Goal: Transaction & Acquisition: Obtain resource

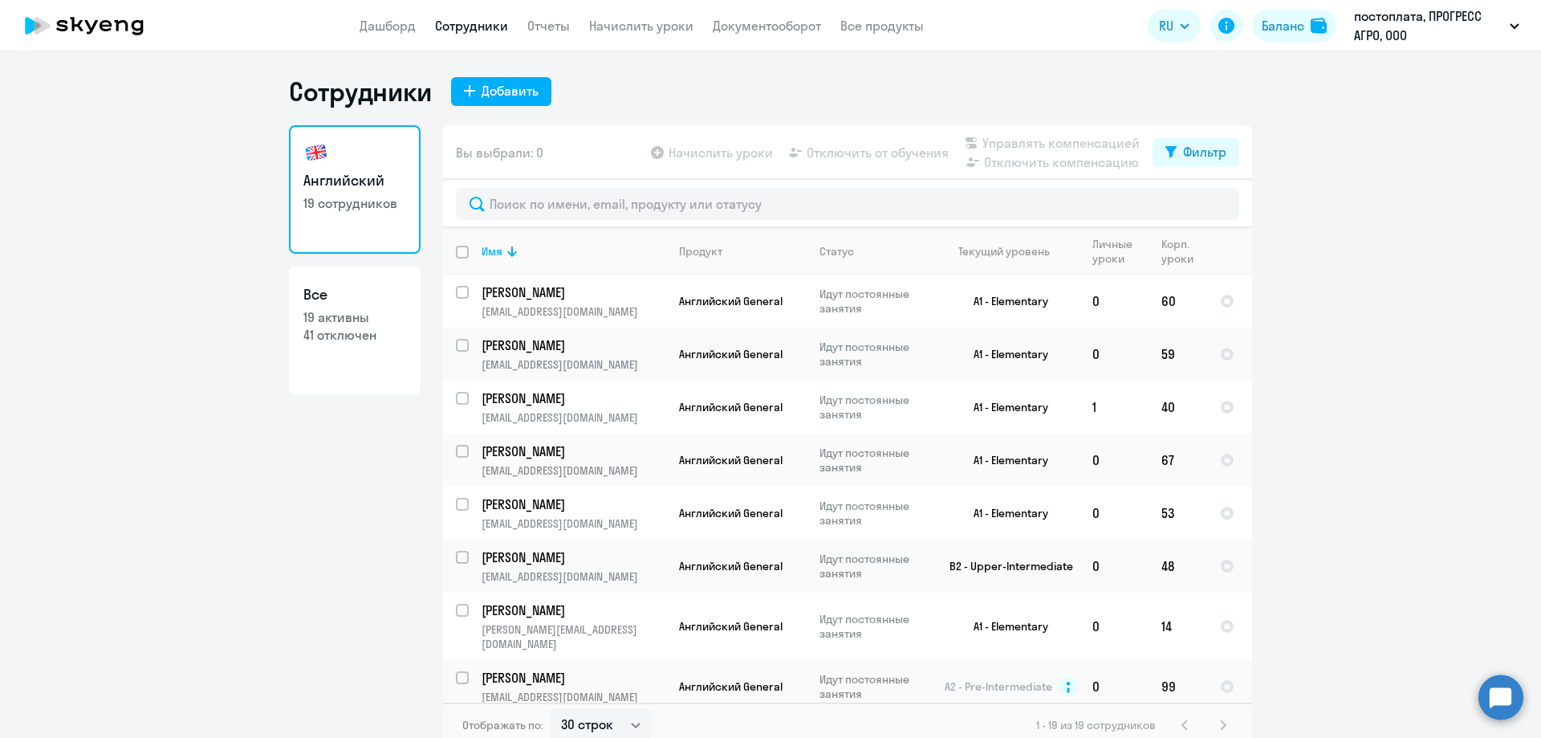
select select "30"
click at [547, 26] on link "Отчеты" at bounding box center [548, 26] width 43 height 16
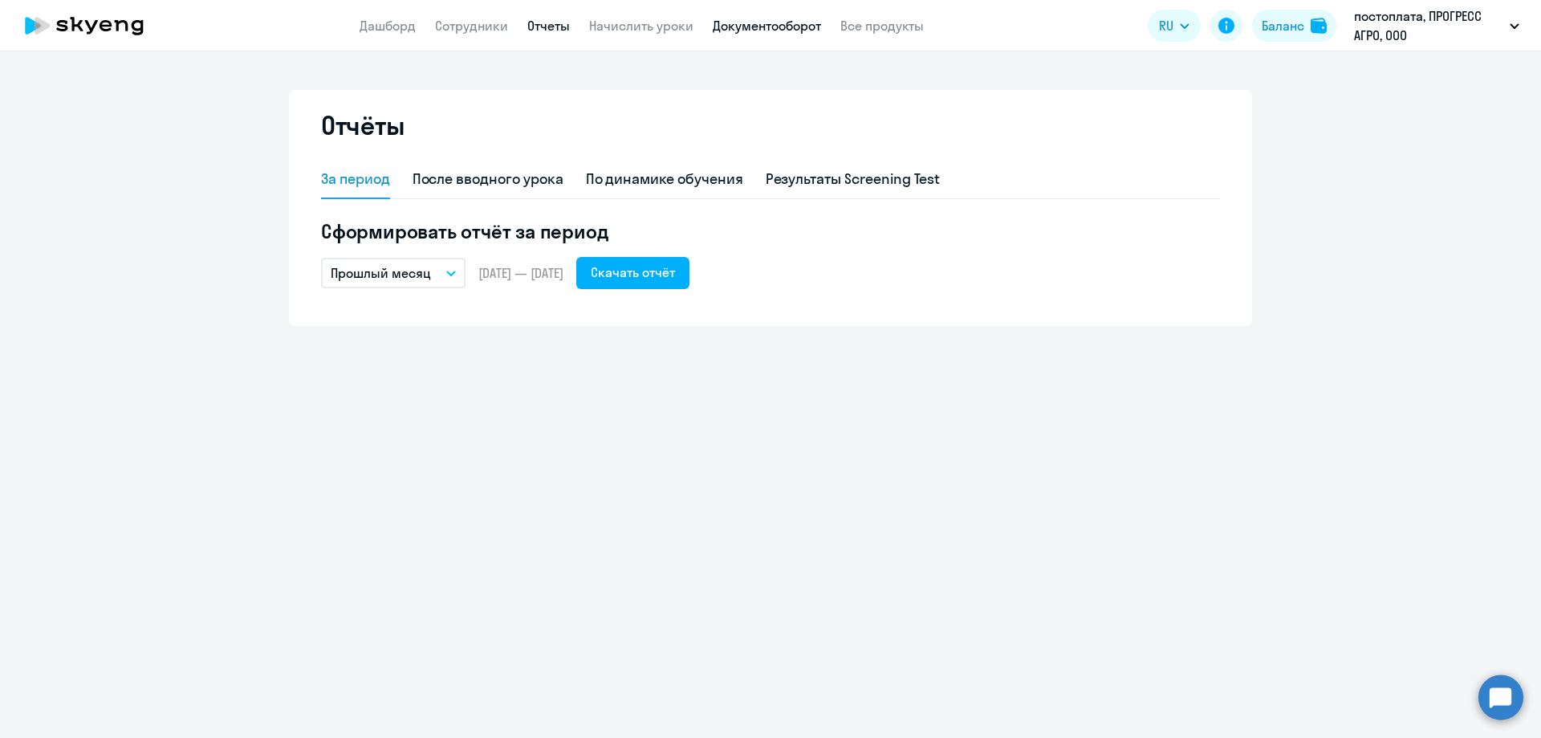
click at [804, 25] on link "Документооборот" at bounding box center [767, 26] width 108 height 16
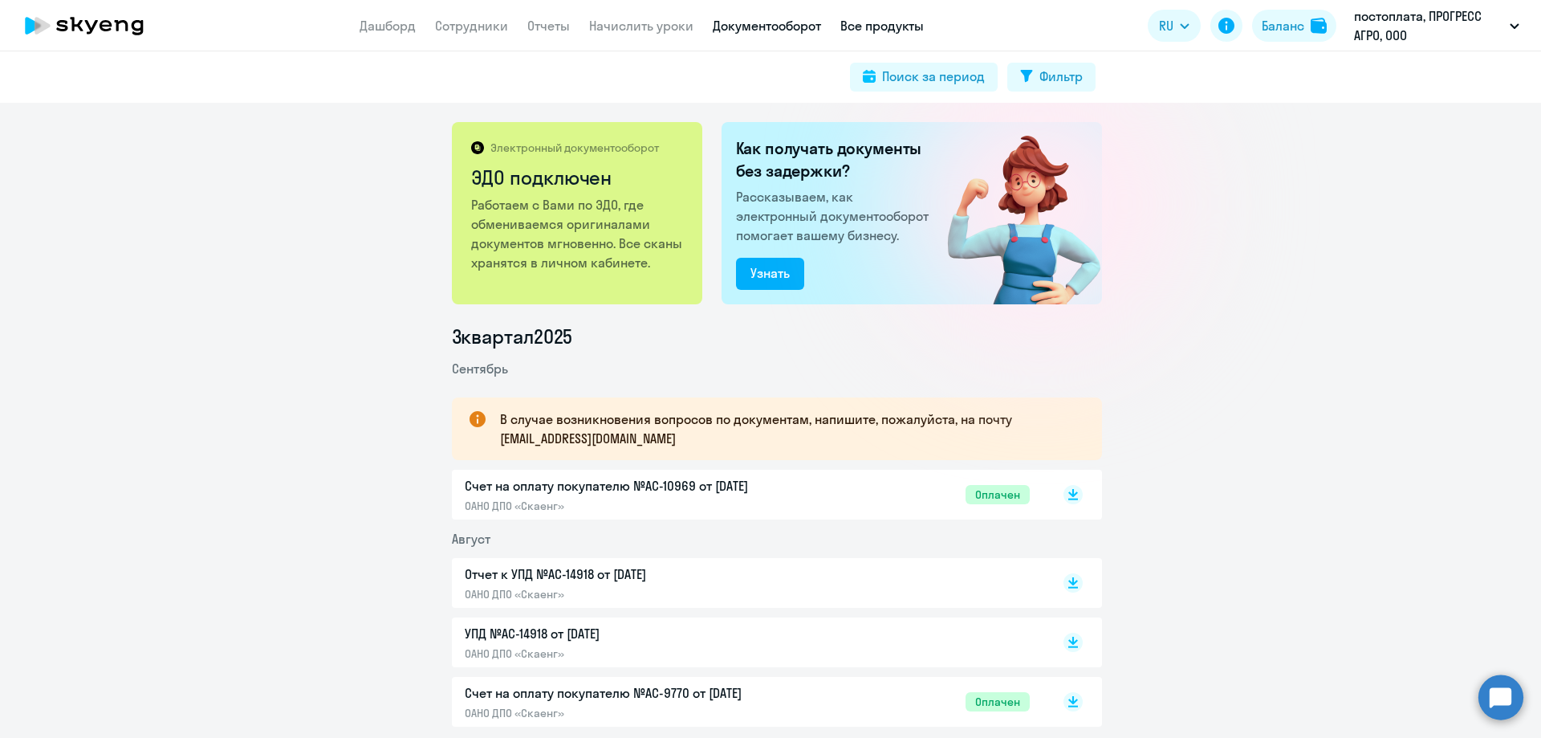
click at [891, 26] on link "Все продукты" at bounding box center [882, 26] width 83 height 16
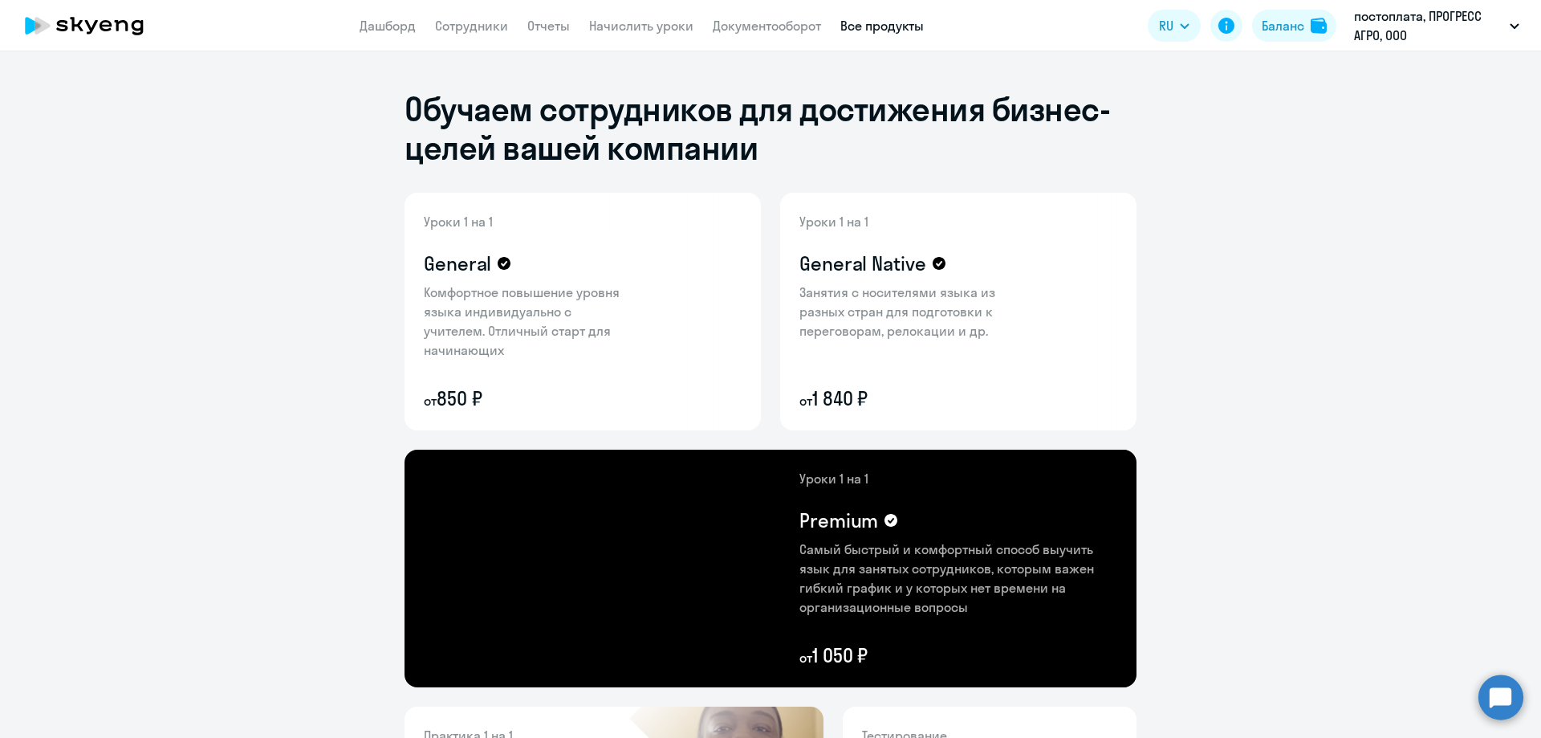
click at [107, 34] on icon at bounding box center [84, 26] width 141 height 40
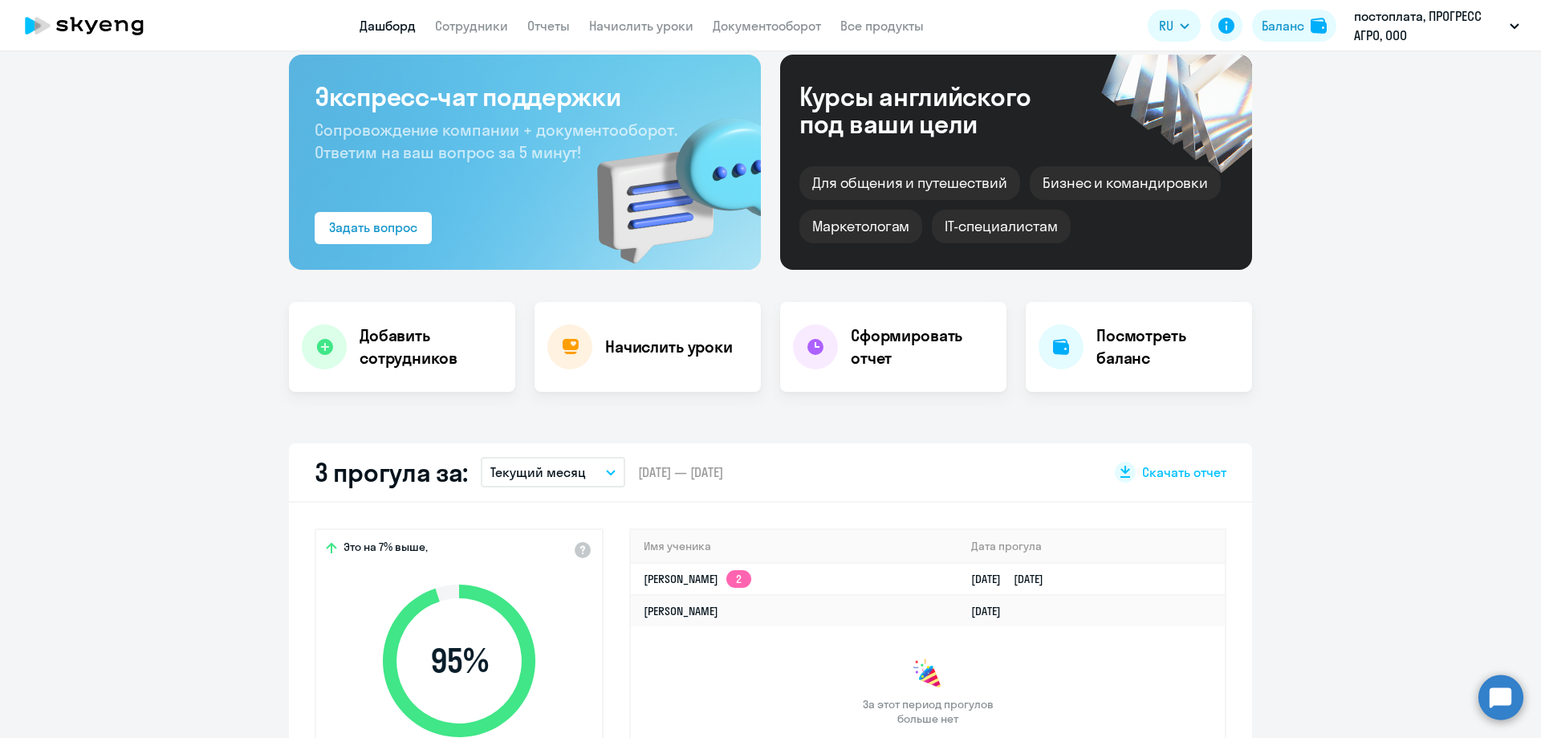
scroll to position [161, 0]
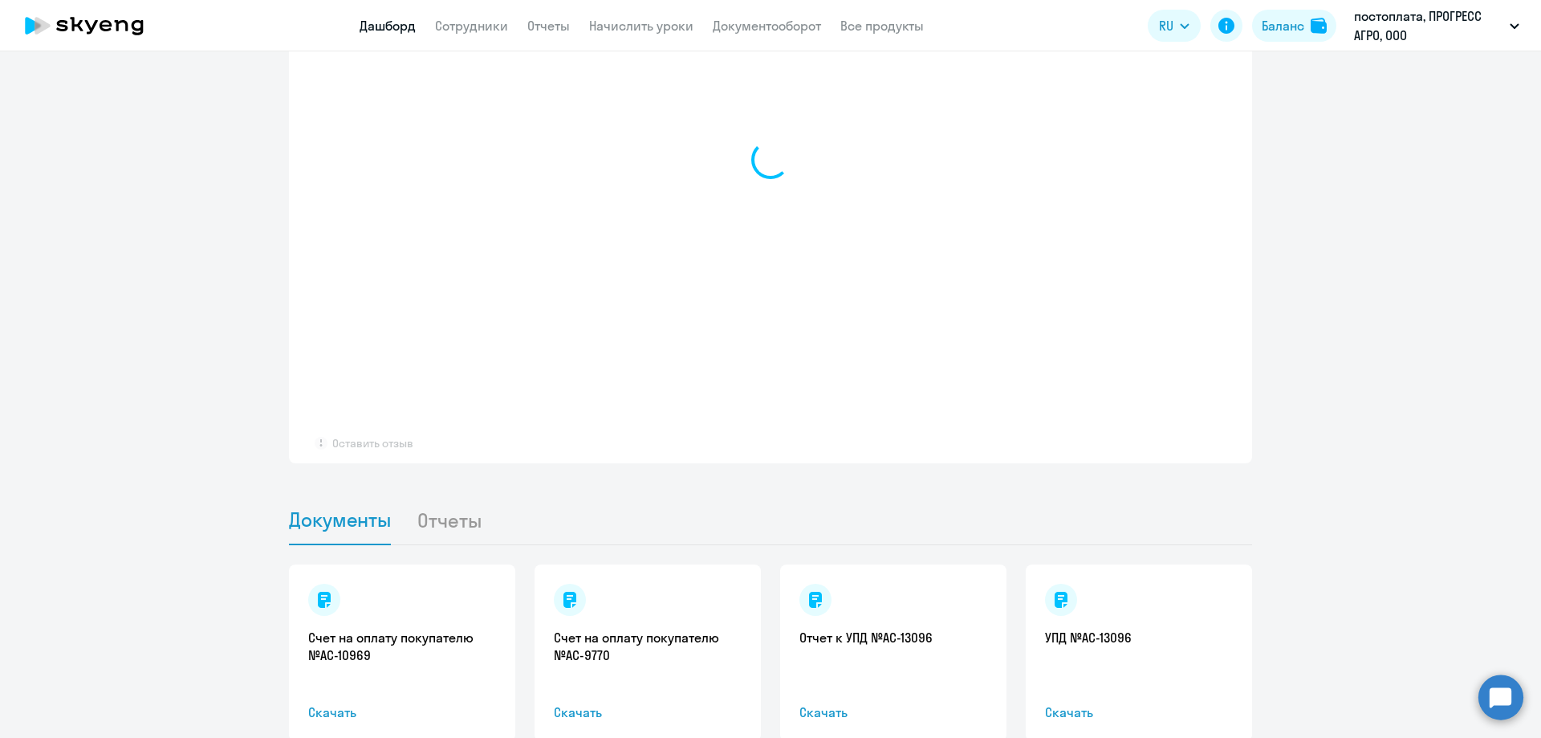
select select "30"
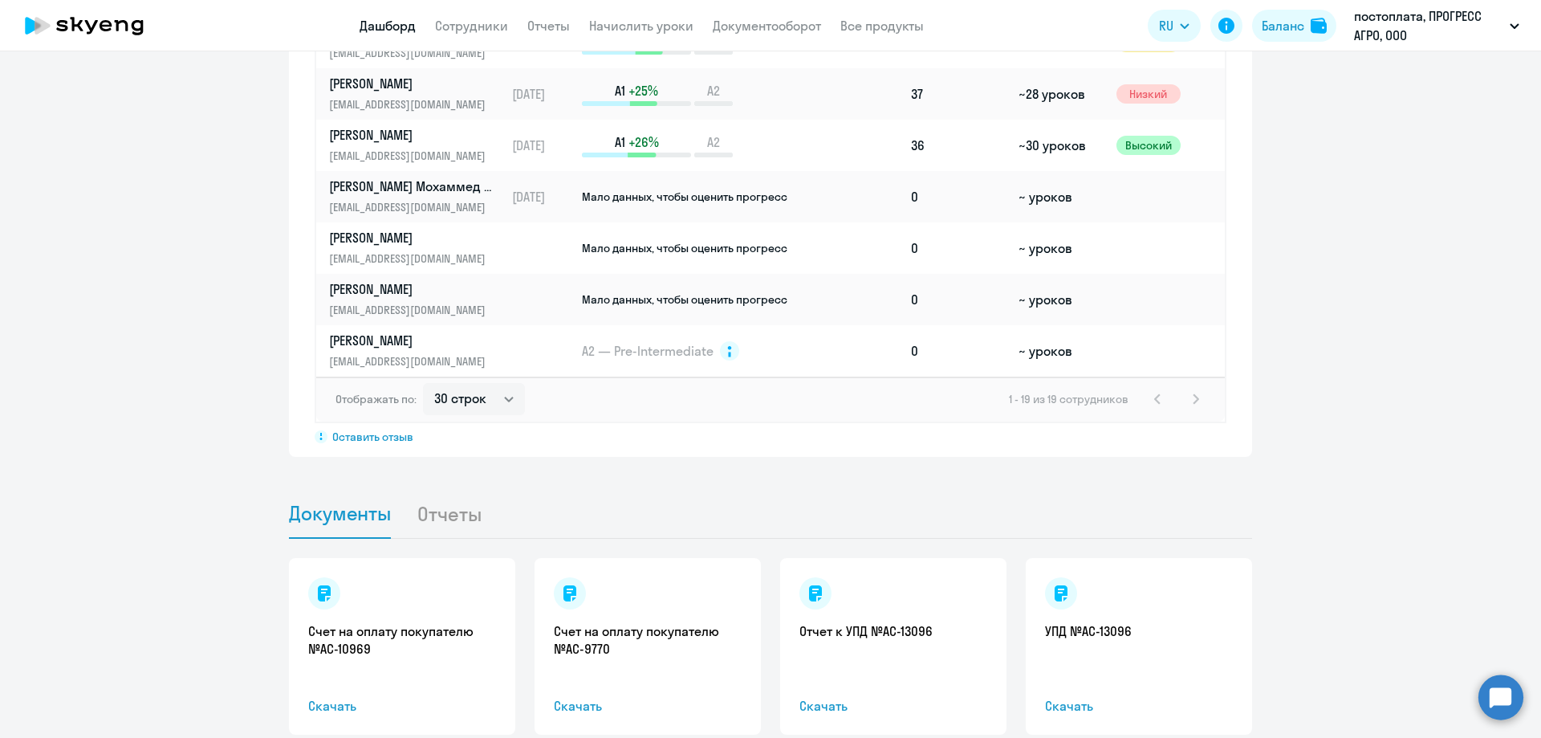
scroll to position [1299, 0]
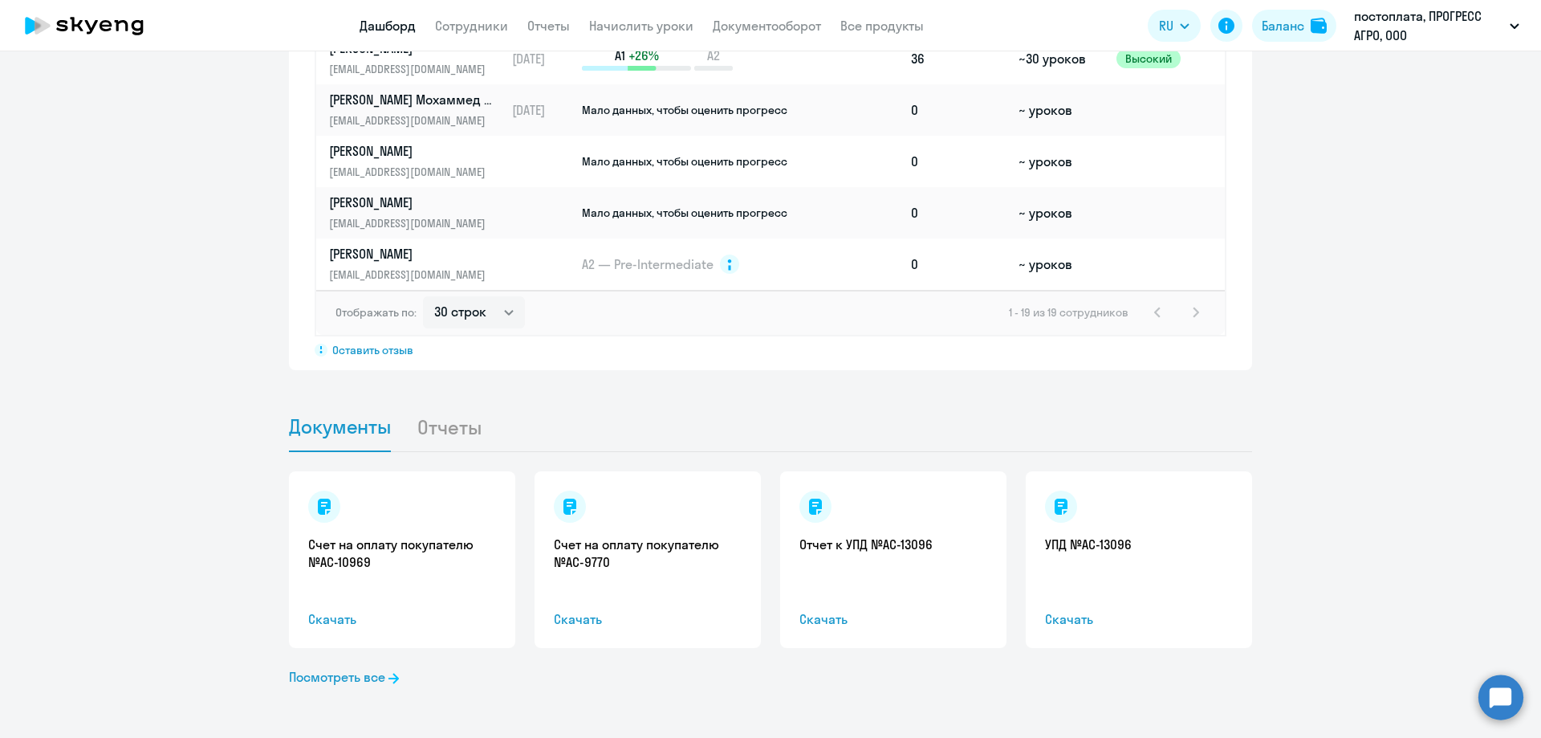
click at [462, 430] on li "Отчеты" at bounding box center [462, 426] width 91 height 49
click at [452, 432] on li "Отчеты" at bounding box center [462, 426] width 91 height 49
click at [349, 431] on span "Документы" at bounding box center [340, 426] width 102 height 24
click at [446, 430] on li "Отчеты" at bounding box center [462, 426] width 91 height 49
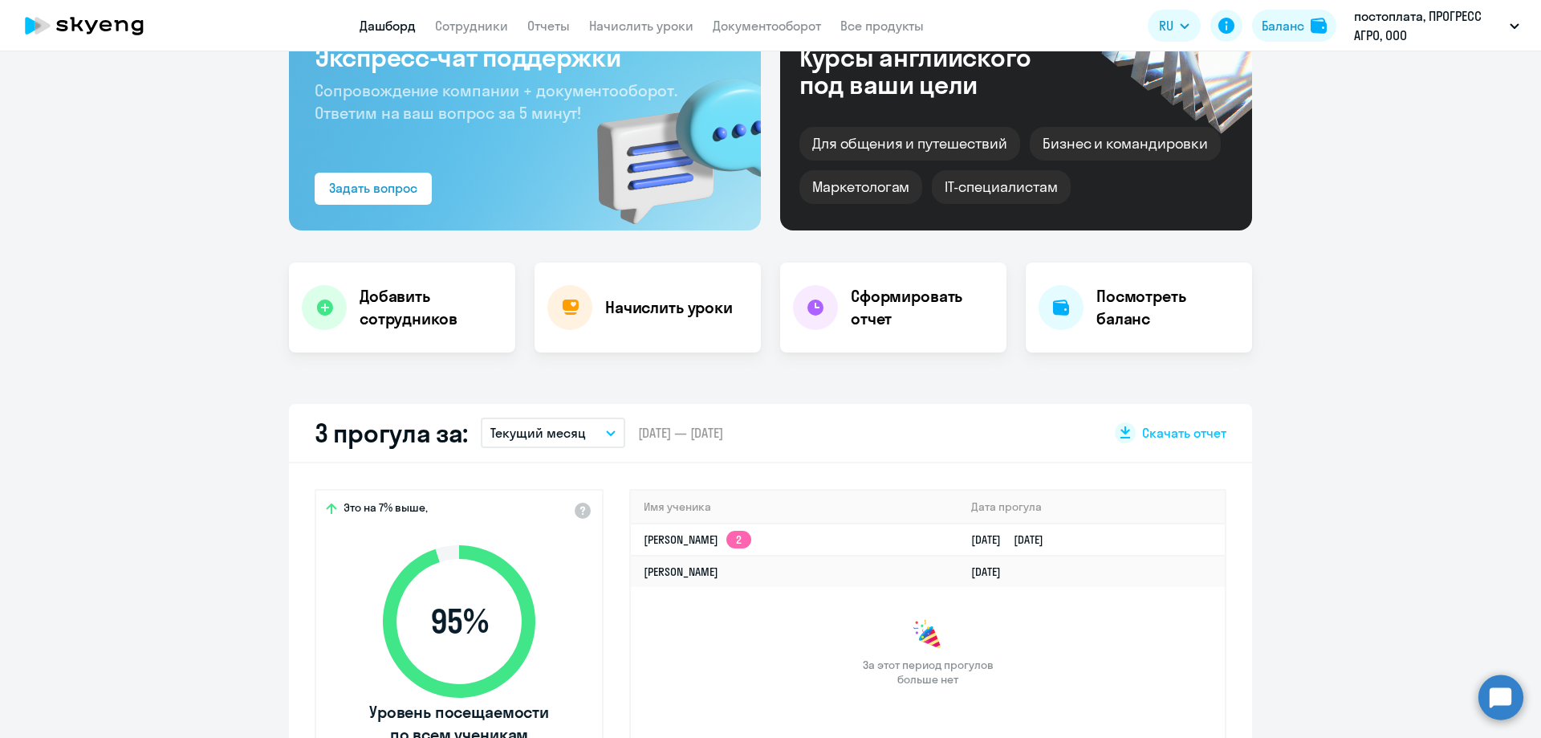
scroll to position [0, 0]
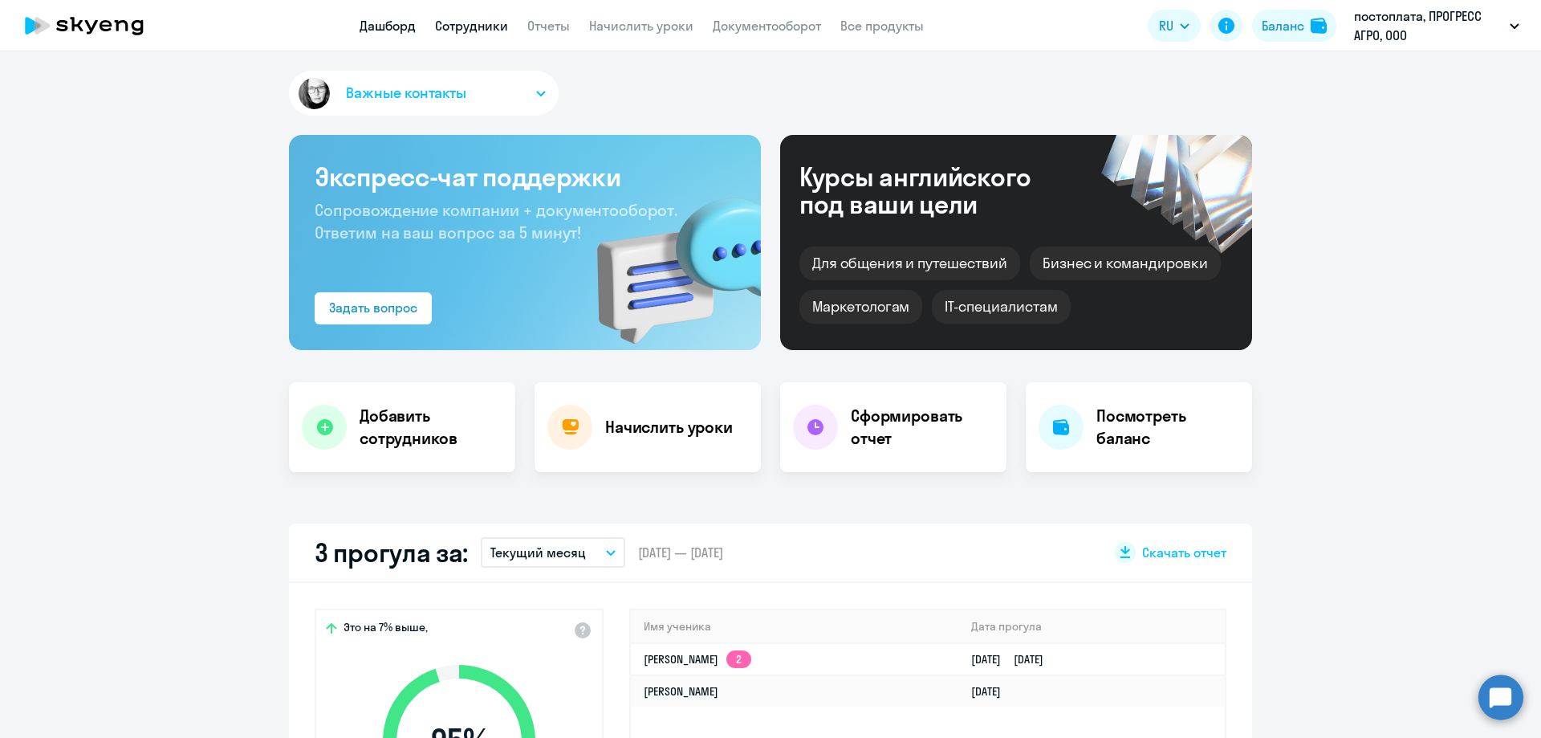
click at [468, 21] on link "Сотрудники" at bounding box center [471, 26] width 73 height 16
select select "30"
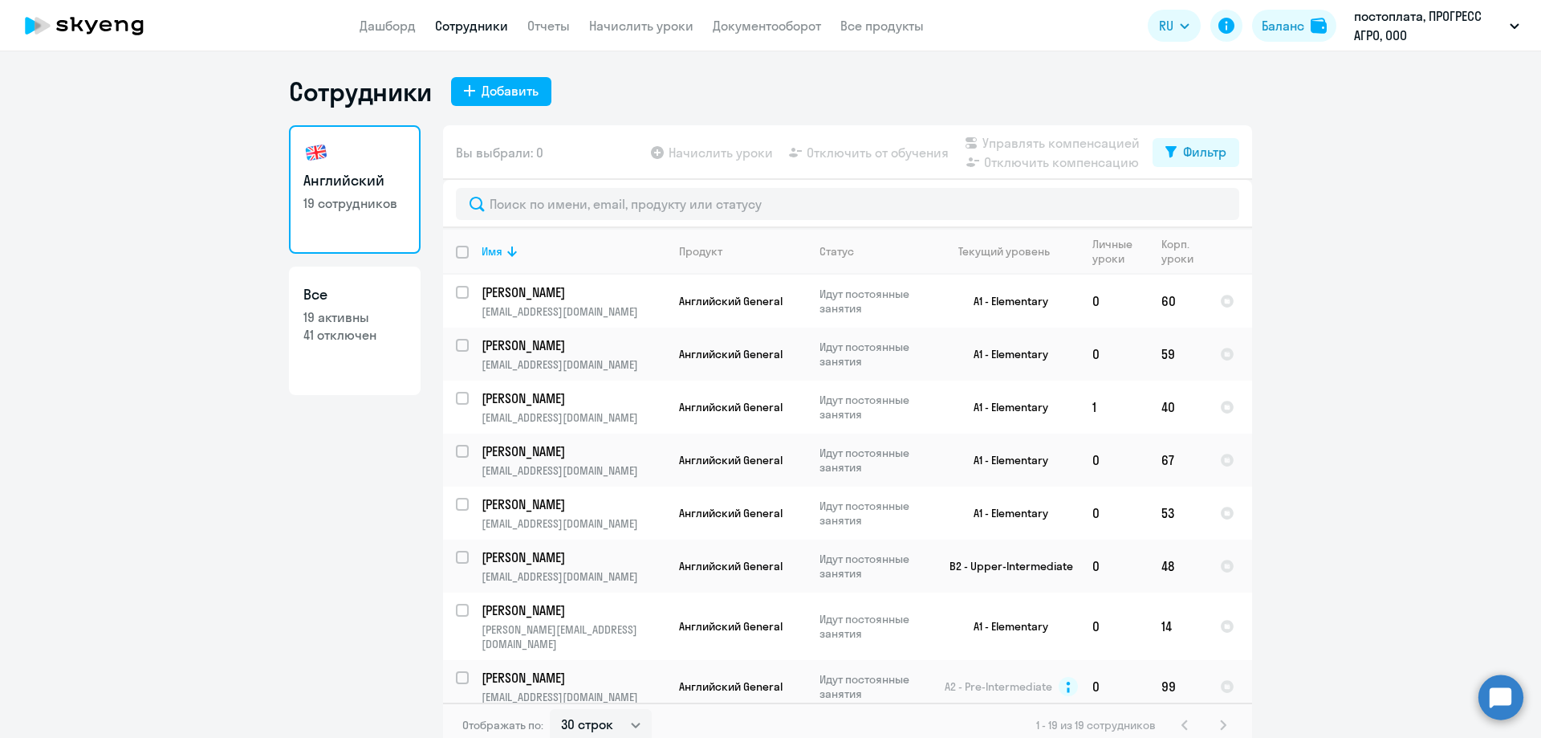
click at [76, 22] on icon at bounding box center [84, 26] width 141 height 40
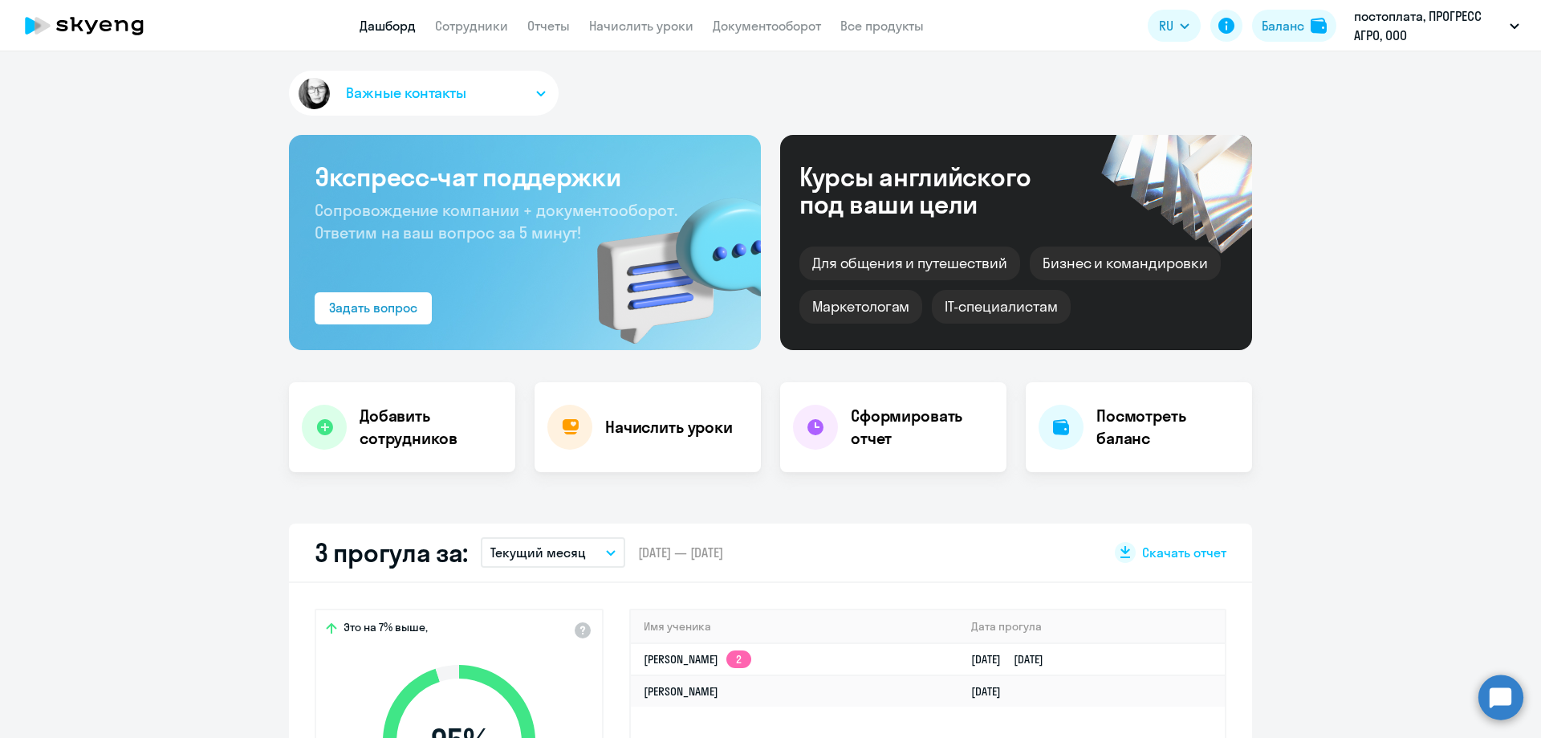
click at [524, 83] on button "Важные контакты" at bounding box center [424, 93] width 270 height 45
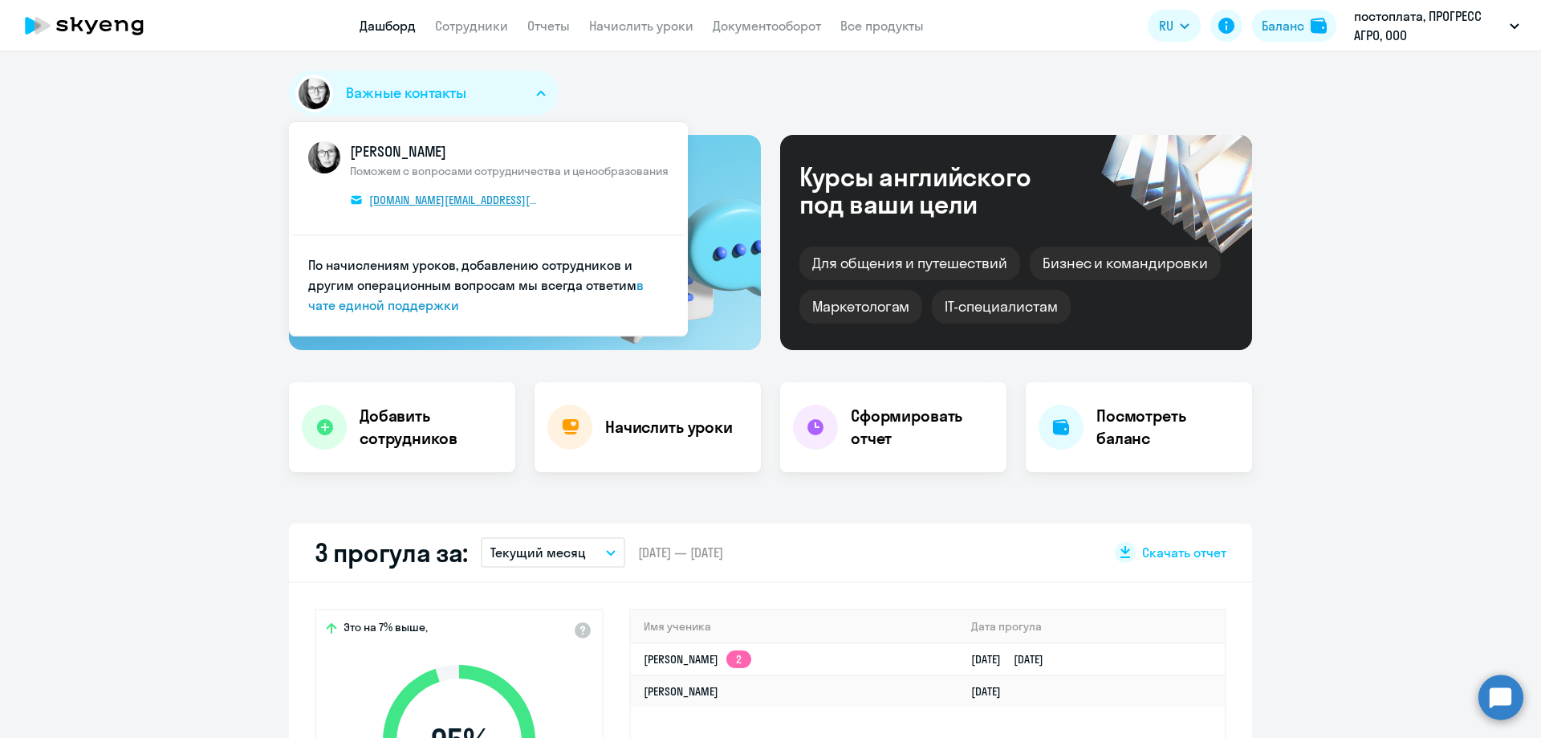
select select "30"
click at [443, 197] on span "[DOMAIN_NAME][EMAIL_ADDRESS][DOMAIN_NAME]" at bounding box center [453, 200] width 169 height 14
click at [616, 24] on link "Начислить уроки" at bounding box center [641, 26] width 104 height 16
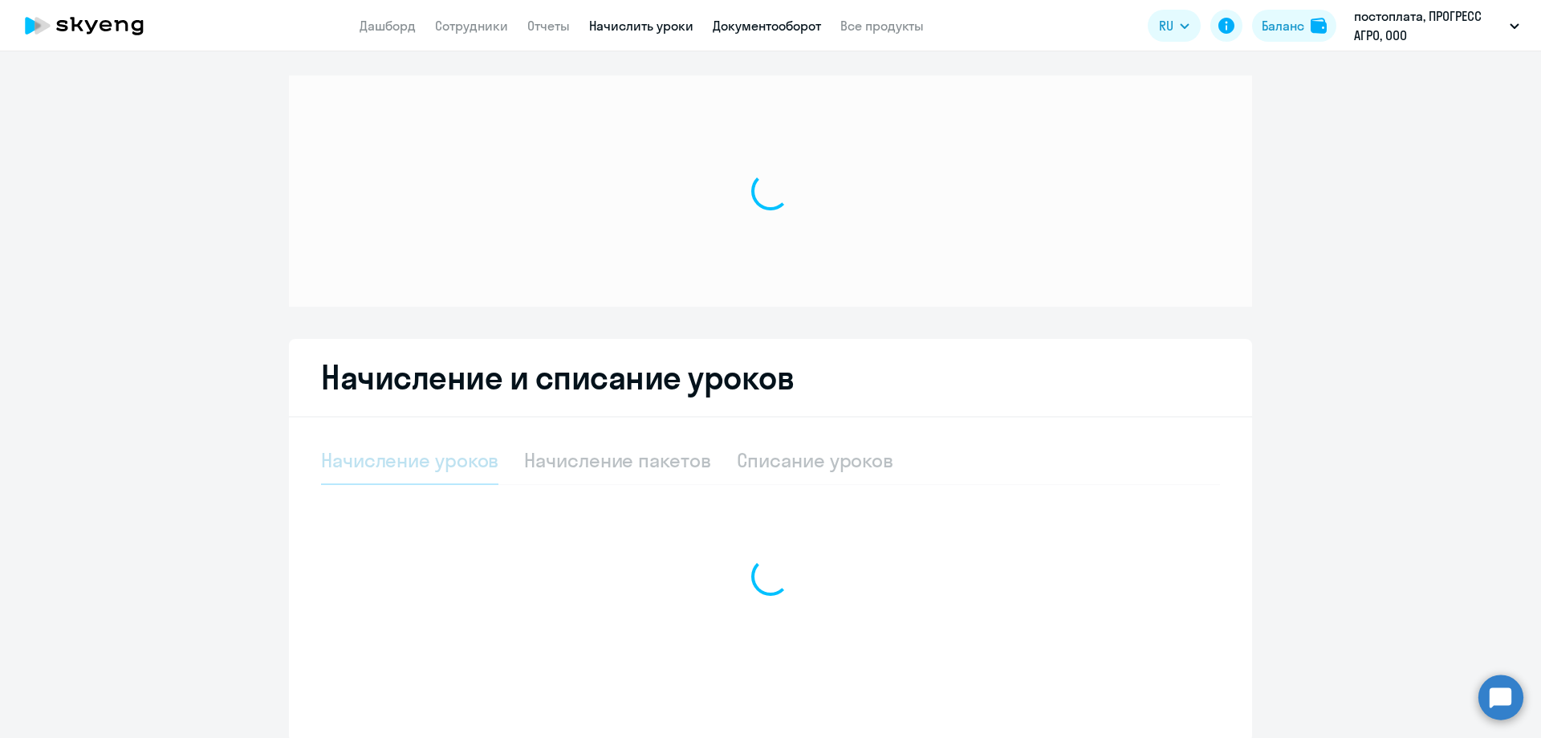
click at [772, 22] on link "Документооборот" at bounding box center [767, 26] width 108 height 16
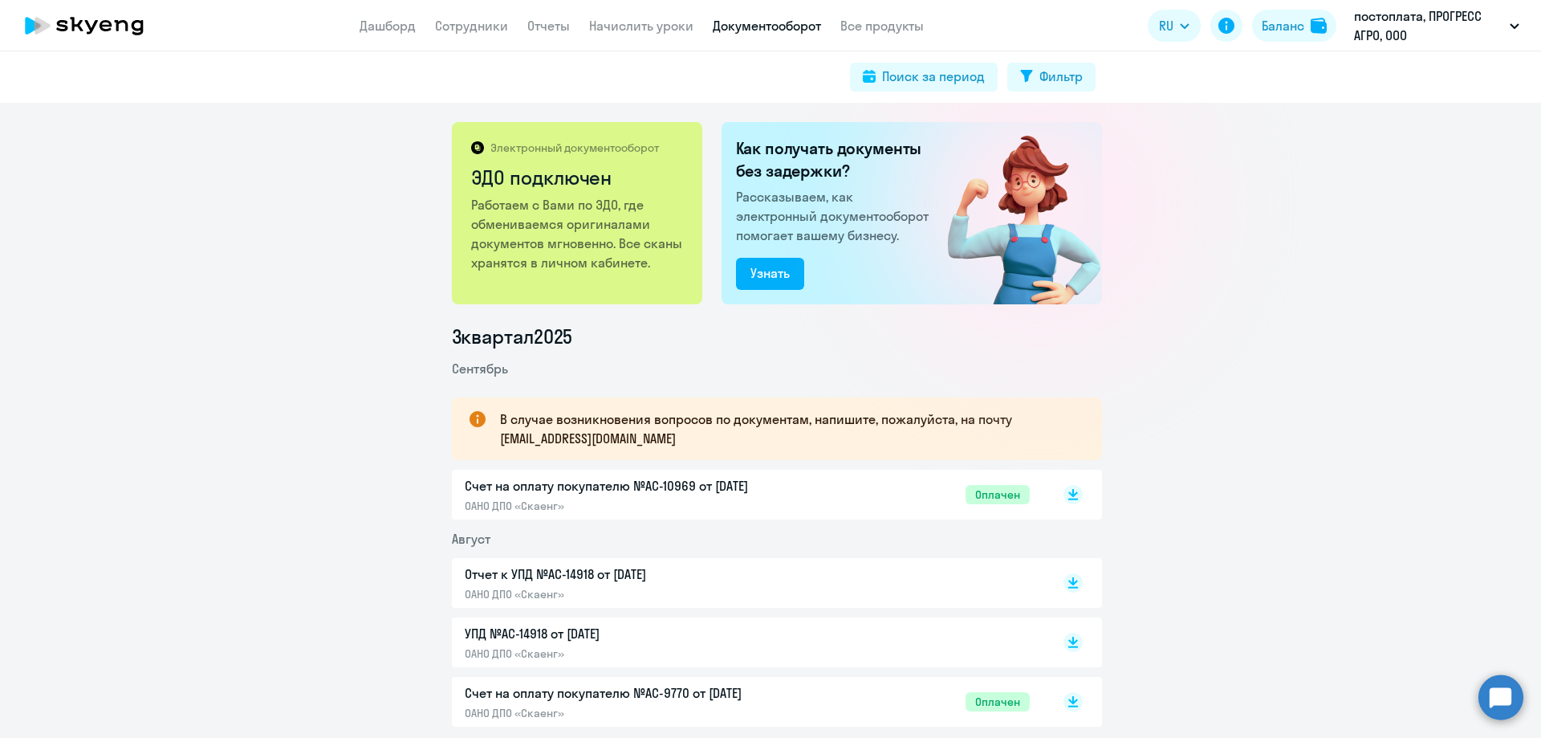
click at [705, 494] on p "Счет на оплату покупателю №AC-10969 от [DATE]" at bounding box center [633, 485] width 337 height 19
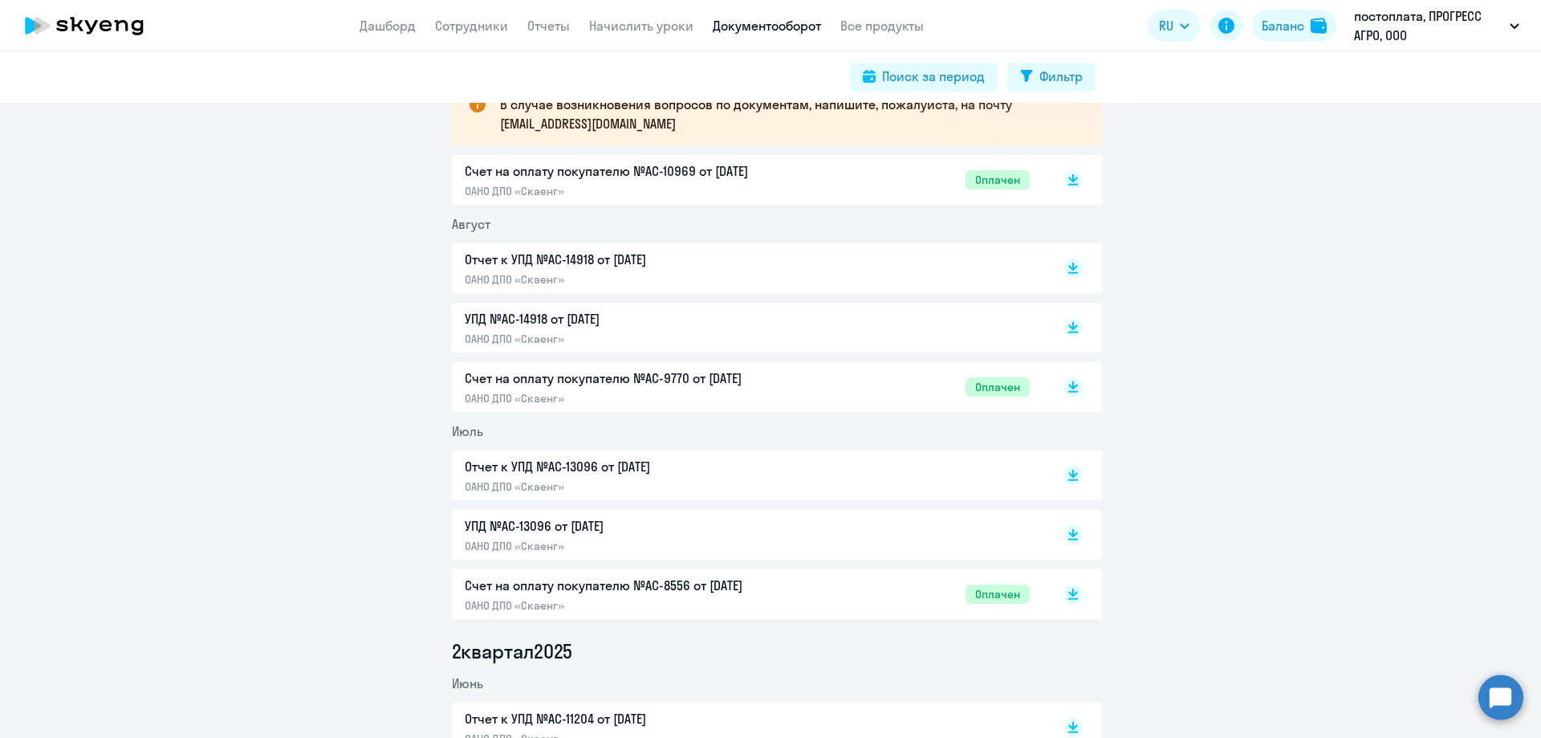
scroll to position [321, 0]
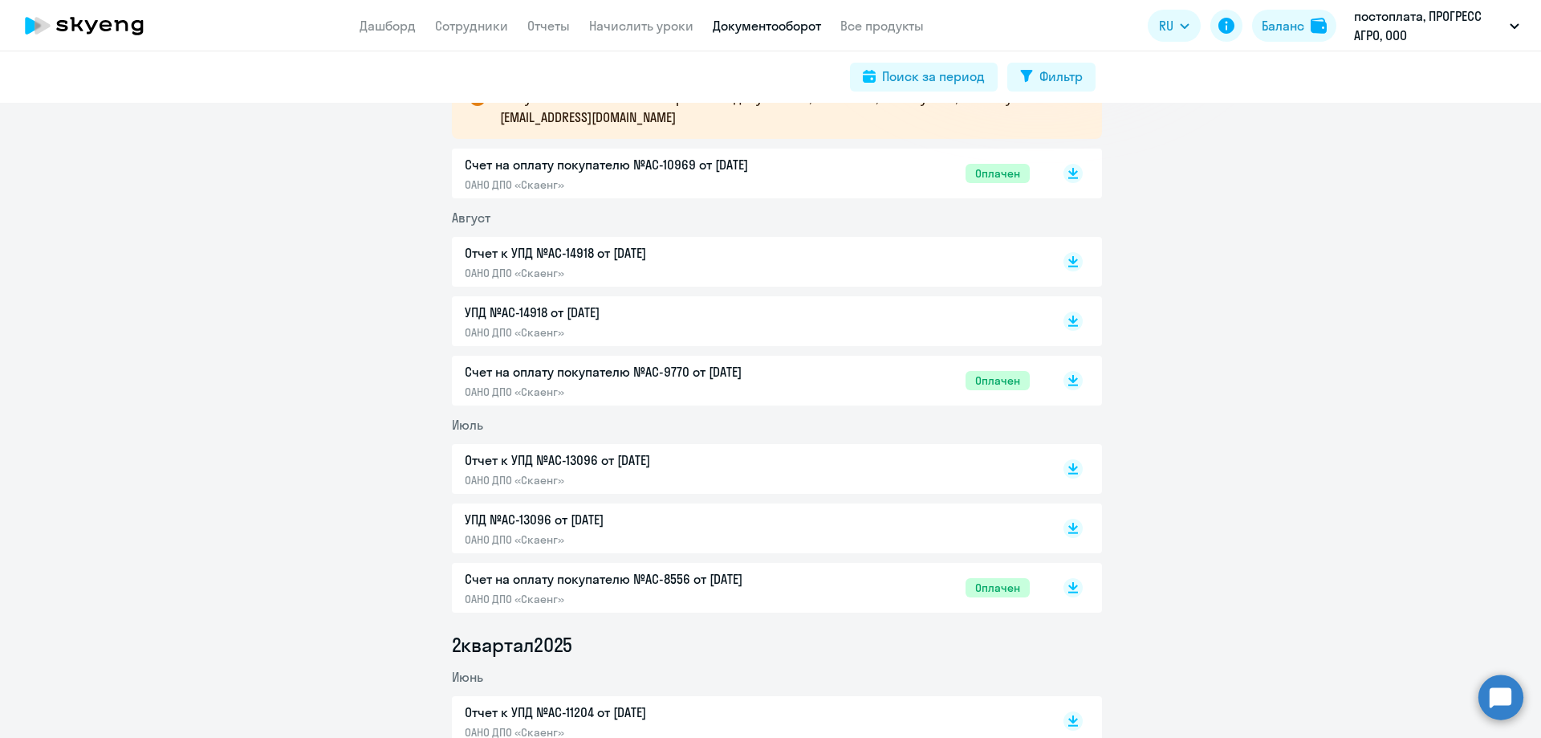
click at [1005, 301] on div "УПД №AC-14918 от [DATE] ОАНО ДПО «Скаенг»" at bounding box center [777, 321] width 650 height 50
click at [676, 324] on div "УПД №AC-14918 от [DATE] ОАНО ДПО «Скаенг»" at bounding box center [633, 321] width 337 height 37
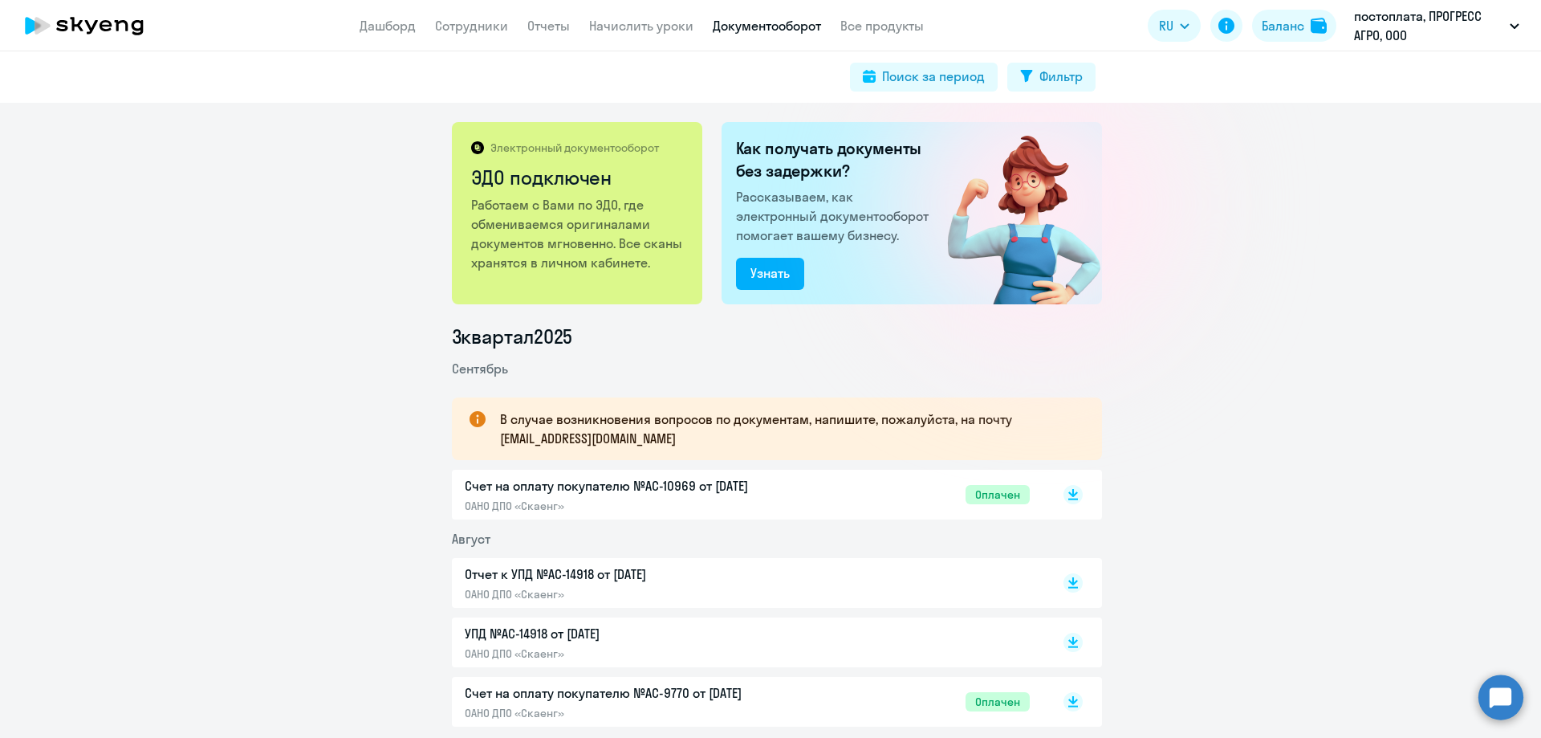
scroll to position [241, 0]
